Goal: Find specific page/section: Find specific page/section

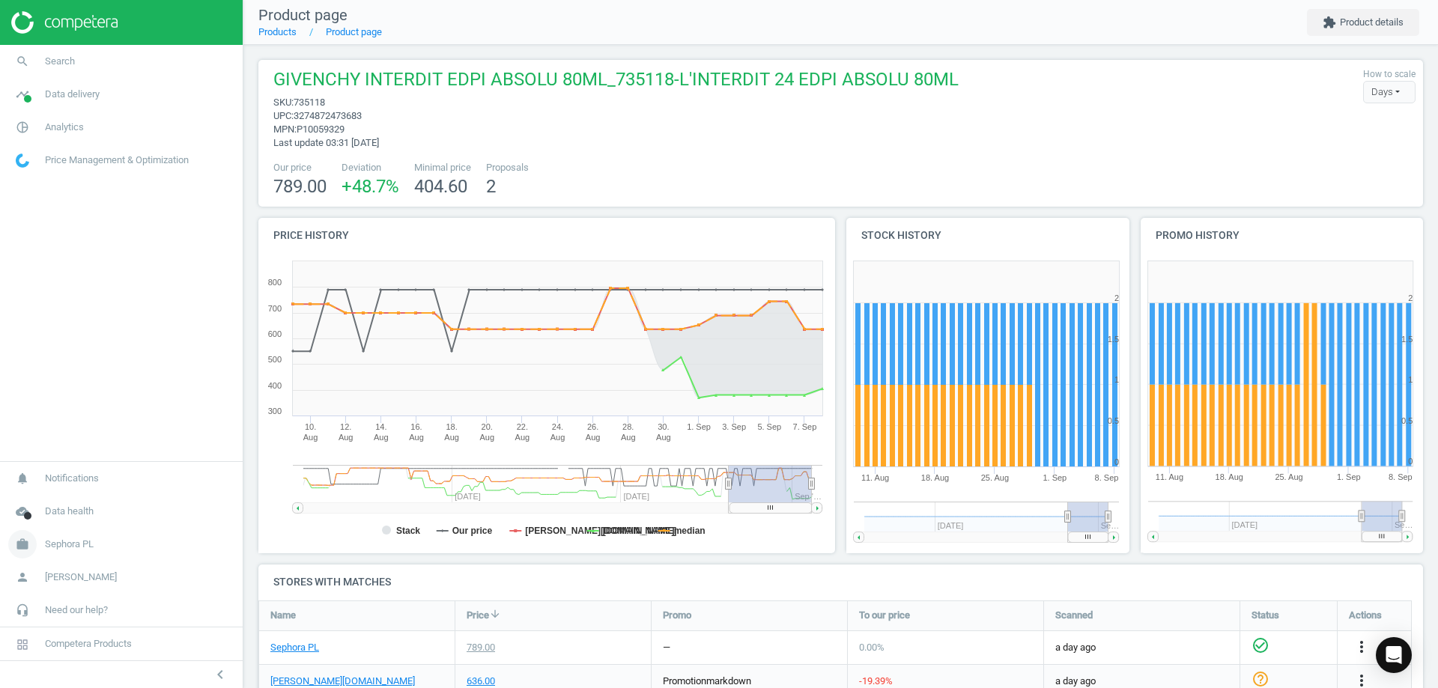
click at [91, 548] on span "Sephora PL" at bounding box center [69, 544] width 49 height 13
click at [51, 126] on span "Analytics" at bounding box center [64, 127] width 39 height 13
click at [87, 101] on link "timeline Data delivery" at bounding box center [121, 94] width 243 height 33
click at [65, 288] on span "Analytics" at bounding box center [64, 294] width 39 height 13
click at [103, 306] on span "Price Management & Optimization" at bounding box center [117, 304] width 144 height 13
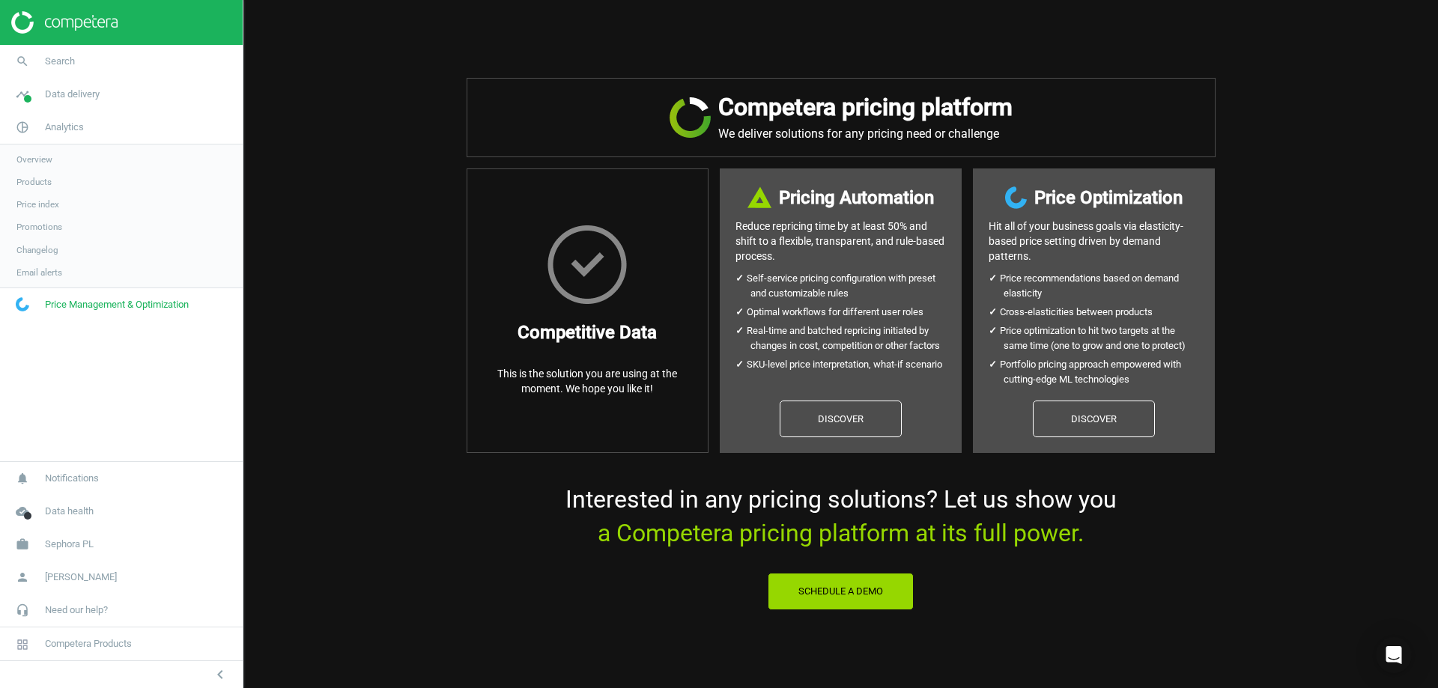
click at [49, 267] on span "Email alerts" at bounding box center [39, 273] width 46 height 12
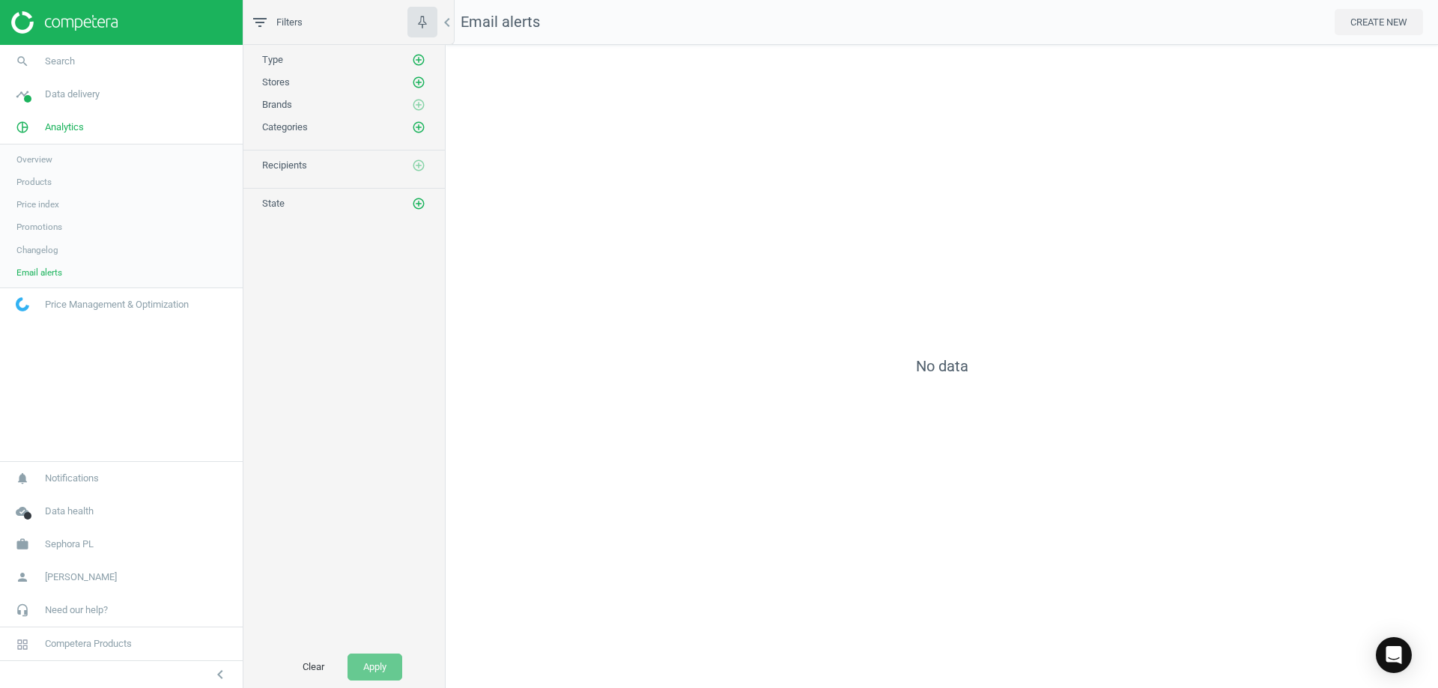
scroll to position [666, 1015]
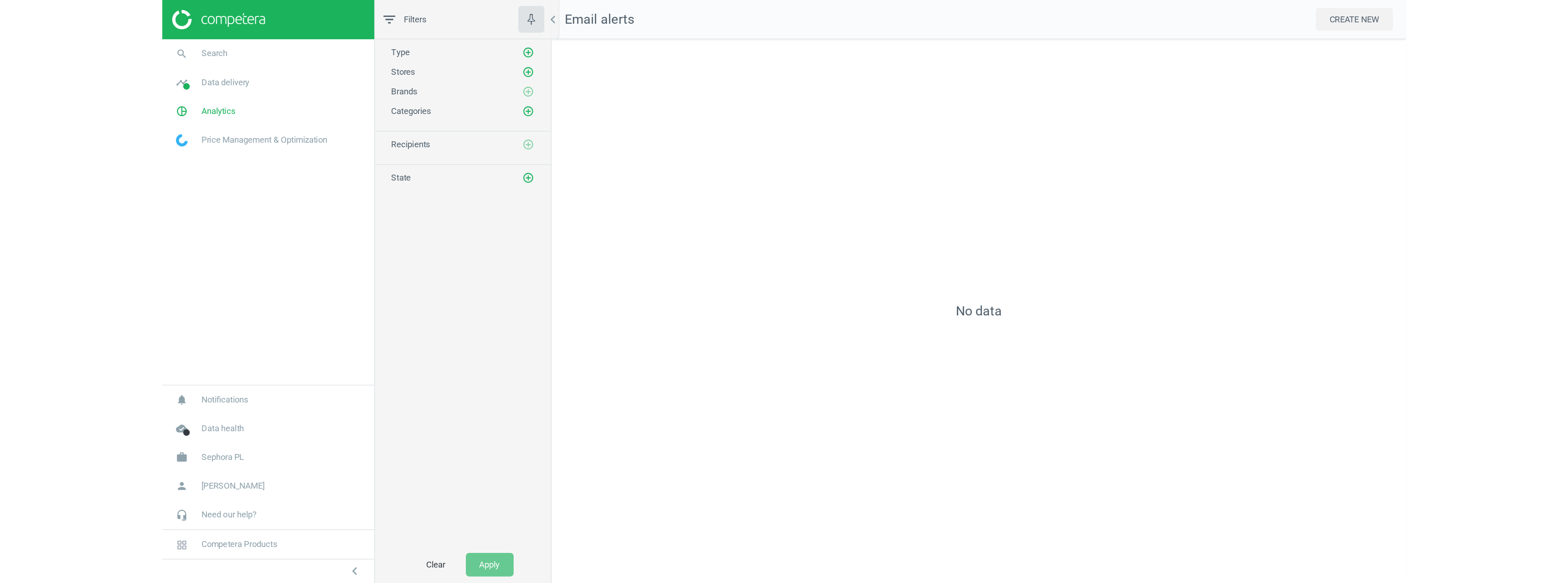
scroll to position [570, 1311]
